Goal: Information Seeking & Learning: Learn about a topic

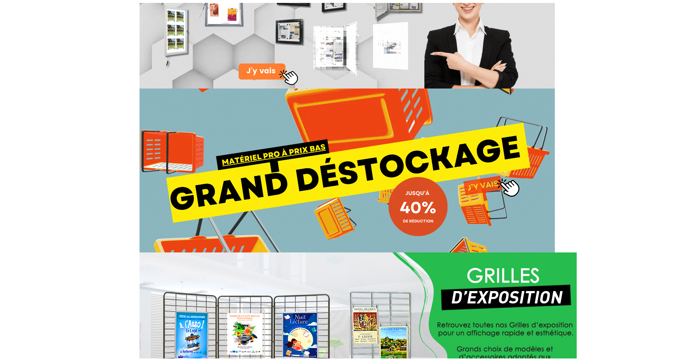
scroll to position [170, 0]
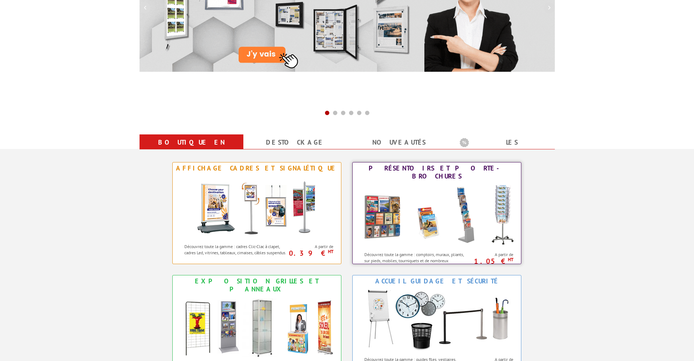
click at [438, 195] on img at bounding box center [437, 215] width 160 height 66
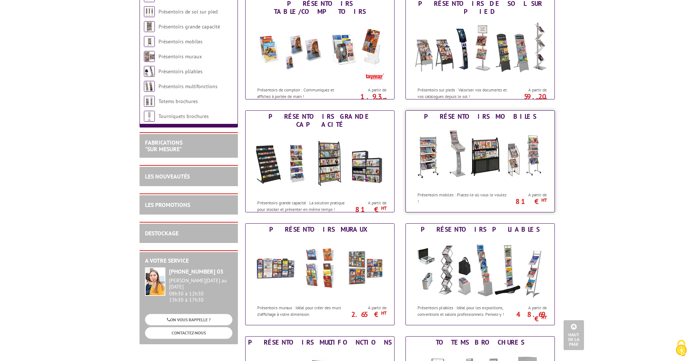
scroll to position [85, 0]
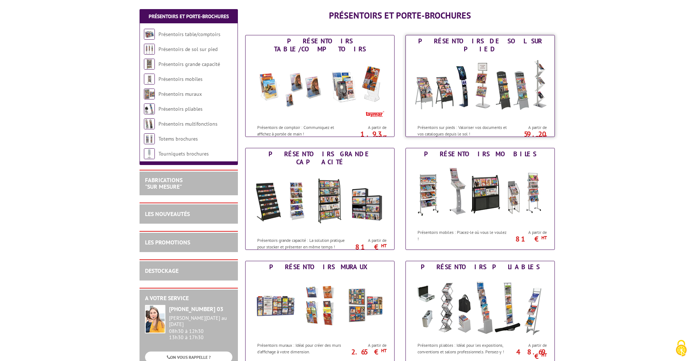
click at [492, 82] on img at bounding box center [480, 88] width 135 height 66
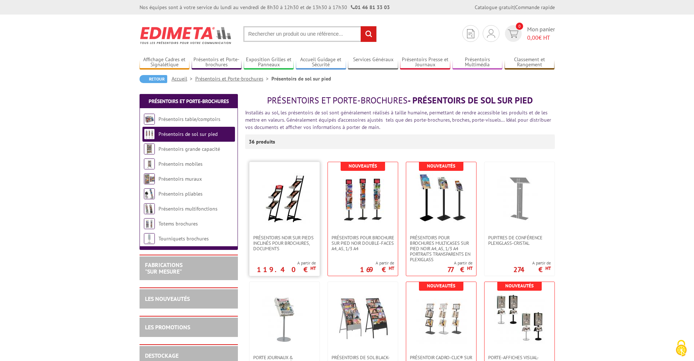
click at [298, 197] on img at bounding box center [284, 198] width 51 height 51
click at [290, 213] on img at bounding box center [284, 198] width 51 height 51
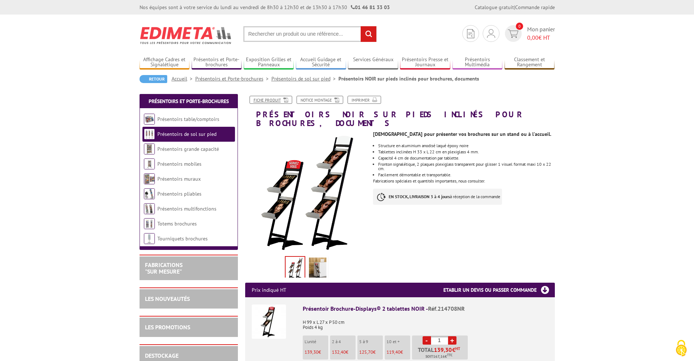
click at [270, 99] on link "Fiche produit" at bounding box center [271, 100] width 43 height 8
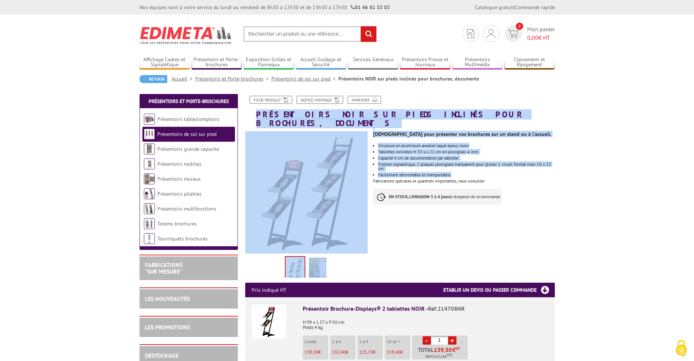
drag, startPoint x: 255, startPoint y: 113, endPoint x: 488, endPoint y: 167, distance: 239.0
copy div "Présentoirs NOIR sur pieds inclinés pour brochures, documents Previous Next Idé…"
click at [551, 112] on h1 "Présentoirs NOIR sur pieds inclinés pour brochures, documents" at bounding box center [400, 112] width 321 height 32
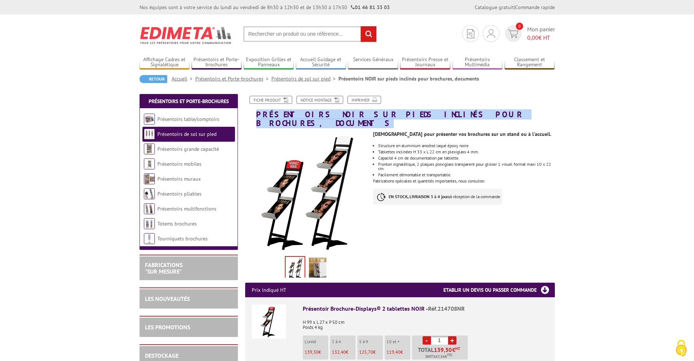
drag, startPoint x: 257, startPoint y: 115, endPoint x: 512, endPoint y: 113, distance: 254.7
click at [512, 113] on h1 "Présentoirs NOIR sur pieds inclinés pour brochures, documents" at bounding box center [400, 112] width 321 height 32
copy h1 "Présentoirs NOIR sur pieds inclinés pour brochures, documents"
drag, startPoint x: 373, startPoint y: 124, endPoint x: 475, endPoint y: 173, distance: 113.3
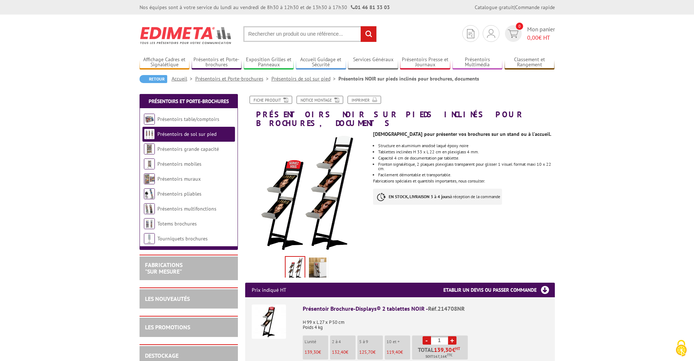
click at [387, 117] on h1 "Présentoirs NOIR sur pieds inclinés pour brochures, documents" at bounding box center [400, 112] width 321 height 32
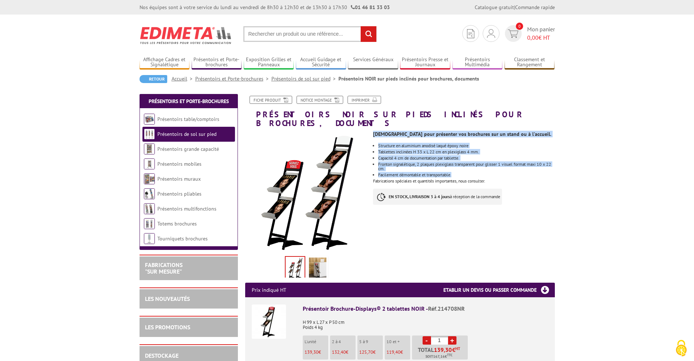
drag, startPoint x: 374, startPoint y: 125, endPoint x: 462, endPoint y: 166, distance: 96.7
click at [462, 166] on div "[DEMOGRAPHIC_DATA] pour présenter vos brochures sur un stand ou à l'accueil. St…" at bounding box center [466, 170] width 187 height 85
copy div "[DEMOGRAPHIC_DATA] pour présenter vos brochures sur un stand ou à l'accueil. St…"
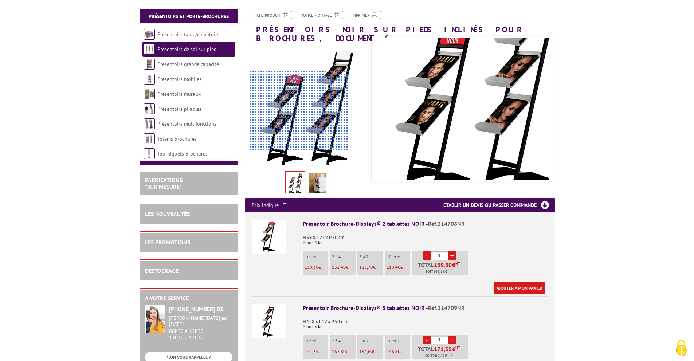
click at [299, 111] on div at bounding box center [299, 111] width 101 height 80
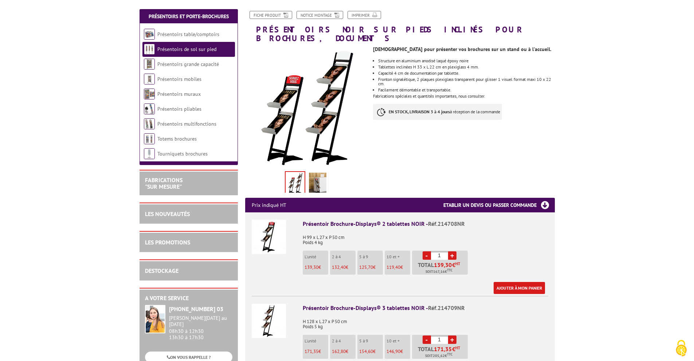
click at [298, 177] on img at bounding box center [295, 183] width 19 height 23
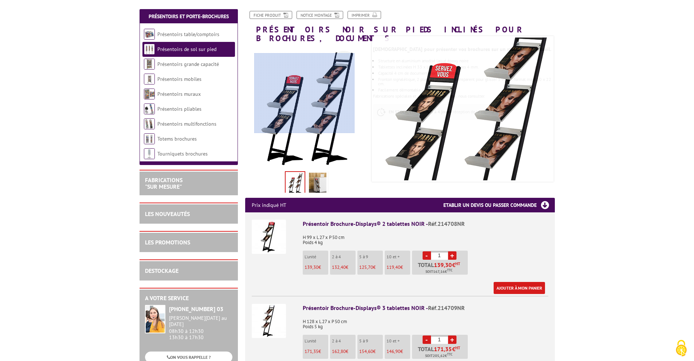
click at [305, 93] on div at bounding box center [304, 93] width 101 height 80
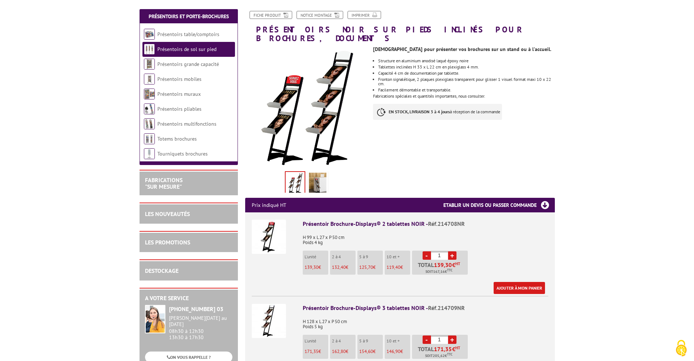
click at [315, 174] on img at bounding box center [317, 184] width 17 height 23
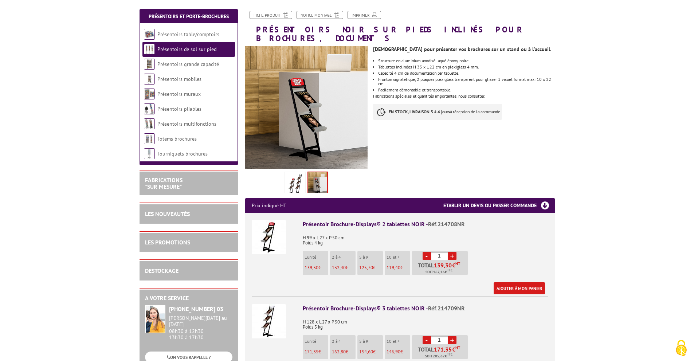
click at [321, 174] on img at bounding box center [317, 183] width 19 height 23
click at [295, 173] on img at bounding box center [294, 184] width 17 height 23
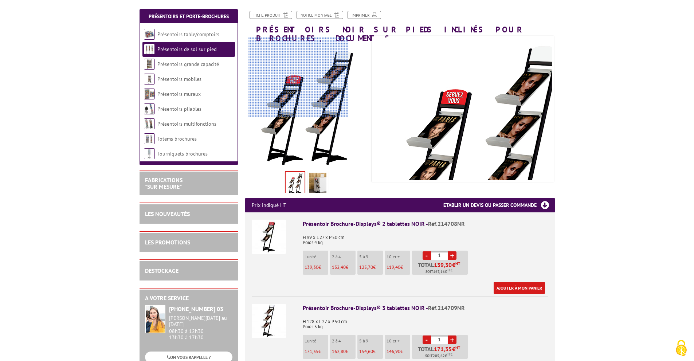
click at [298, 65] on div at bounding box center [298, 78] width 101 height 80
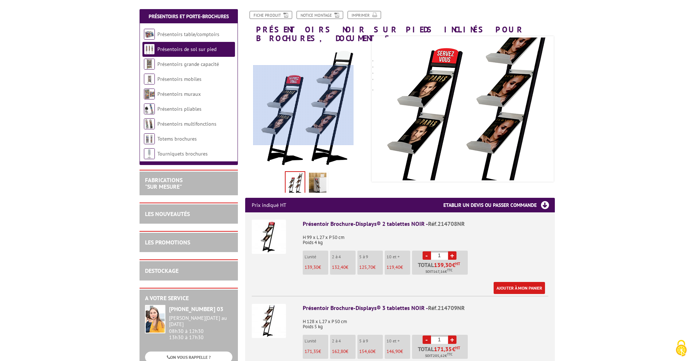
click at [303, 106] on div at bounding box center [303, 105] width 101 height 80
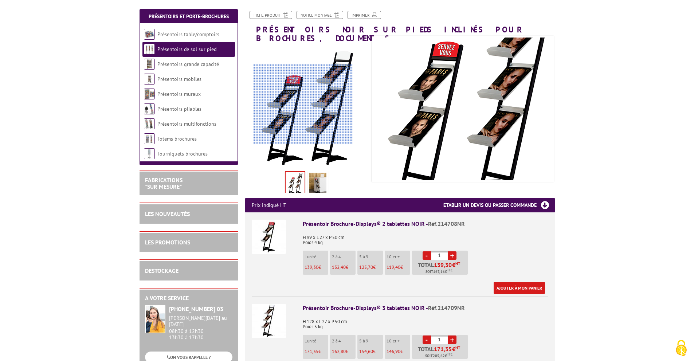
drag, startPoint x: 303, startPoint y: 105, endPoint x: 651, endPoint y: 132, distance: 349.0
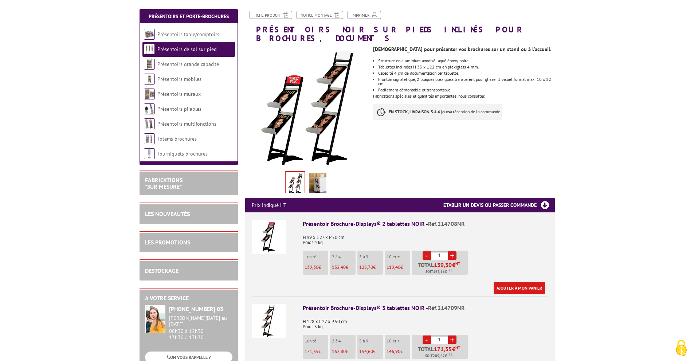
click at [325, 176] on img at bounding box center [317, 184] width 17 height 23
